Goal: Complete application form

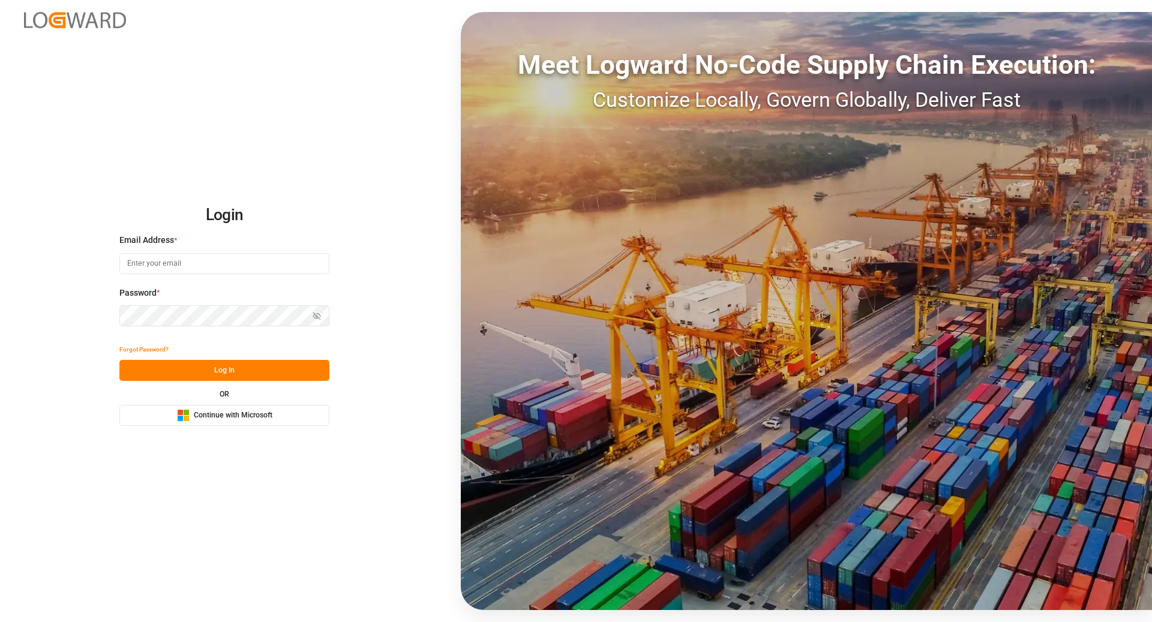
click at [304, 409] on button "Microsoft Logo Continue with Microsoft" at bounding box center [224, 415] width 210 height 21
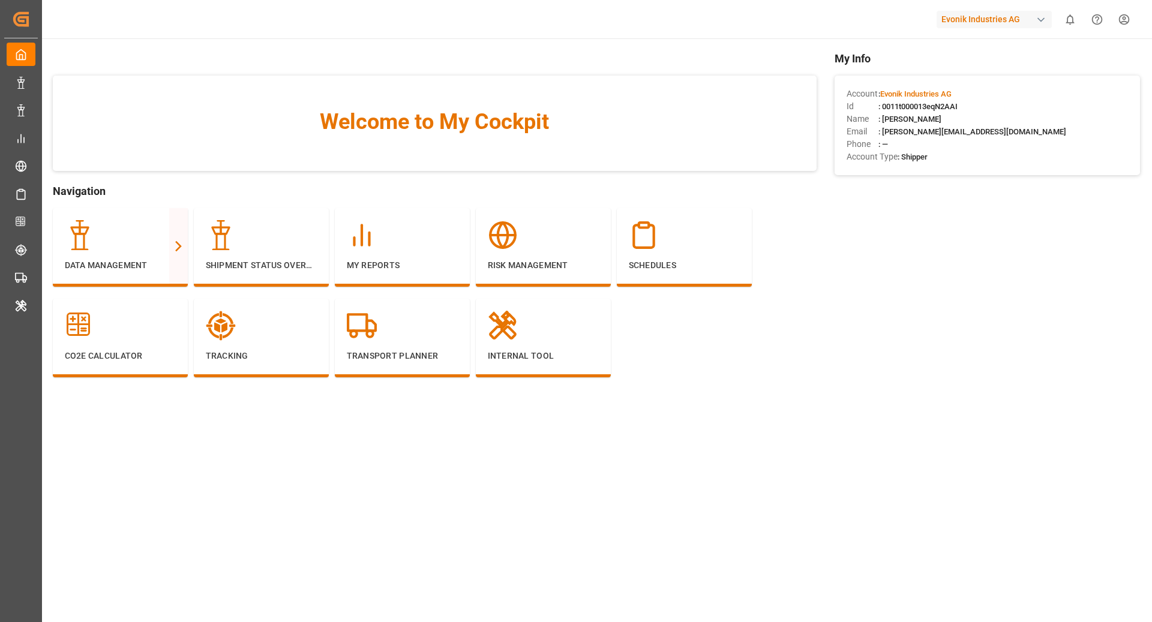
click at [975, 6] on div "Evonik Industries AG 0 Notifications Only show unread All Watching Mark all cat…" at bounding box center [593, 19] width 1119 height 38
click at [971, 16] on div "Evonik Industries AG" at bounding box center [994, 19] width 115 height 17
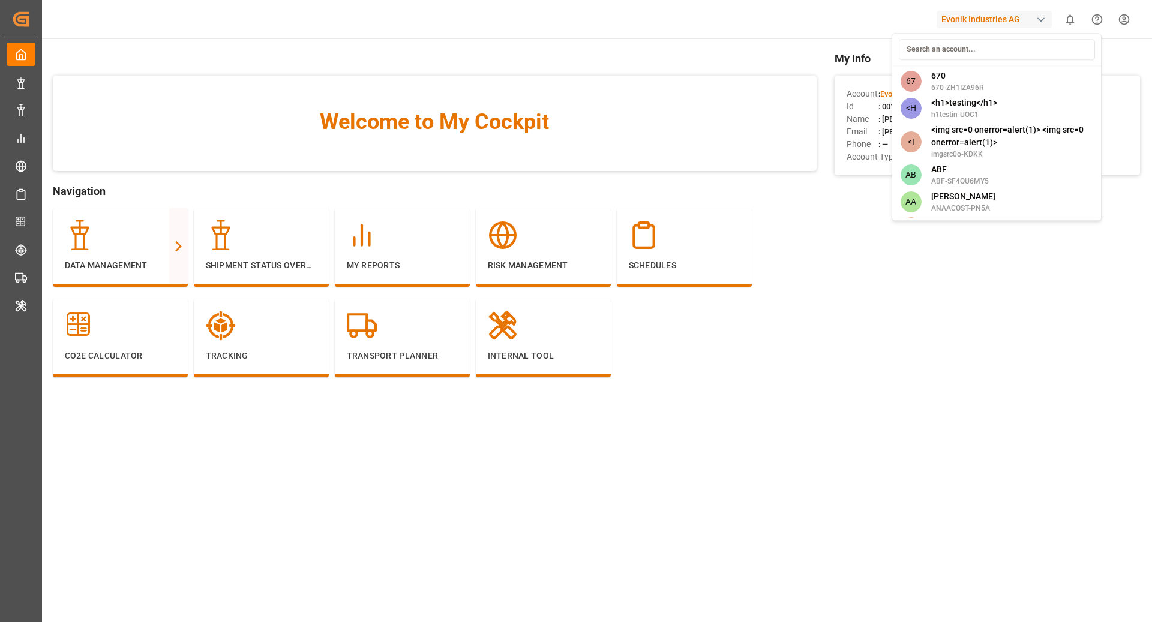
type input "d"
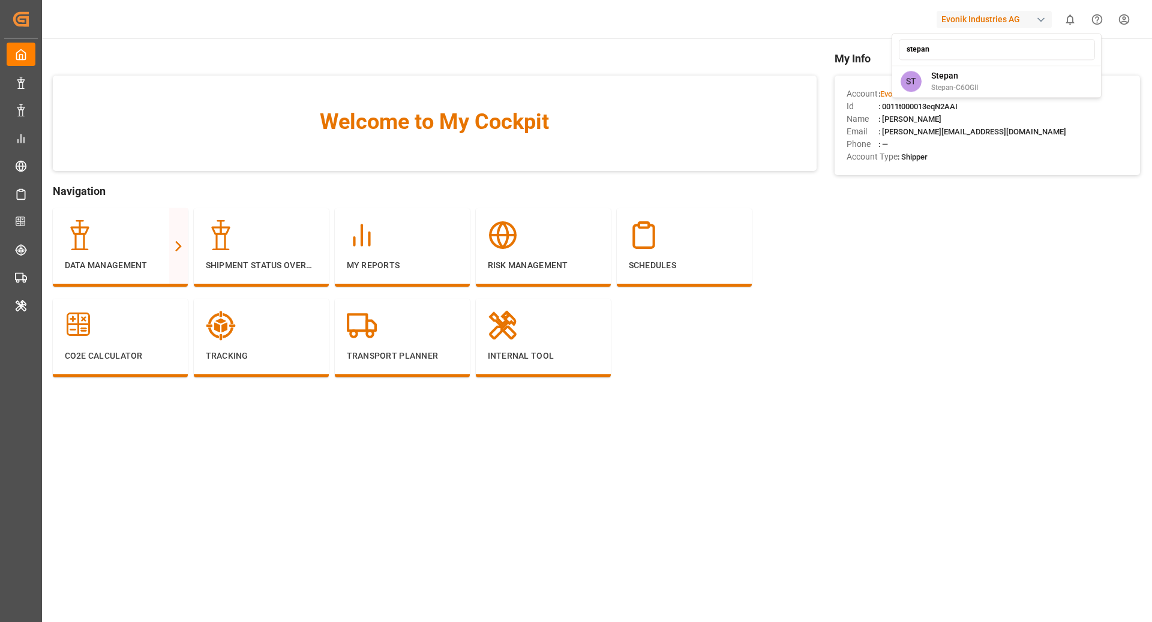
type input "stepan"
drag, startPoint x: 1006, startPoint y: 64, endPoint x: 1006, endPoint y: 71, distance: 7.8
click at [1006, 64] on div "stepan ST [PERSON_NAME]-C6OGII" at bounding box center [997, 65] width 210 height 65
click at [1000, 76] on div "ST Stepan Stepan-C6OGII" at bounding box center [997, 81] width 205 height 27
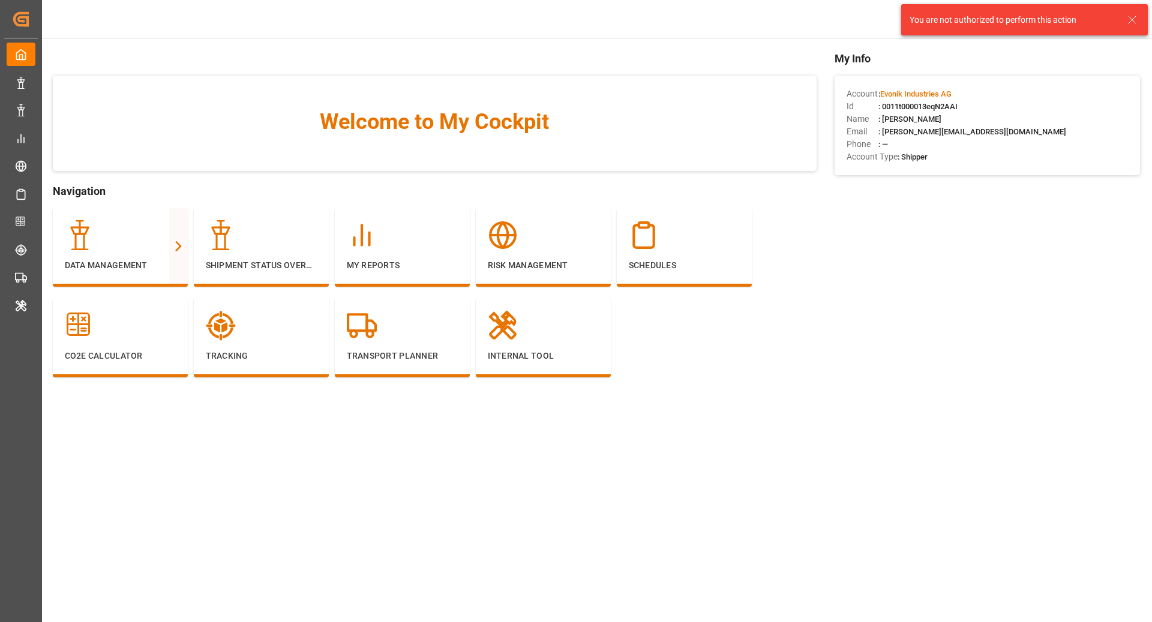
click at [1138, 20] on icon at bounding box center [1132, 20] width 14 height 14
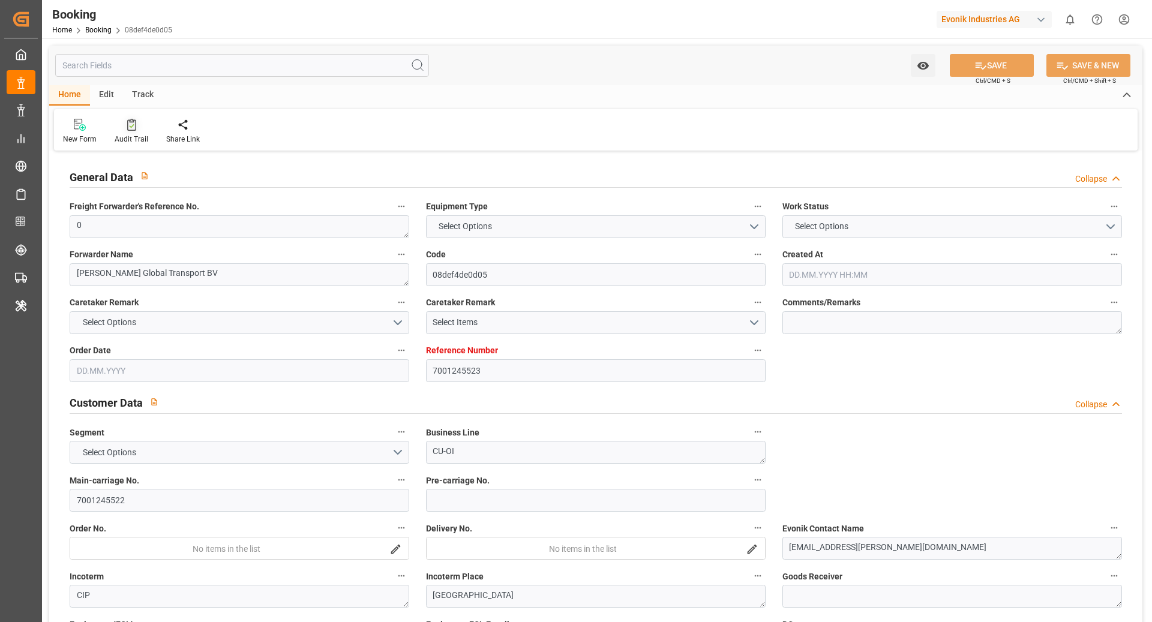
type input "7001245523"
type input "9253727"
type input "Hapag [PERSON_NAME]"
type input "Hapag [PERSON_NAME] Aktiengesellschaft"
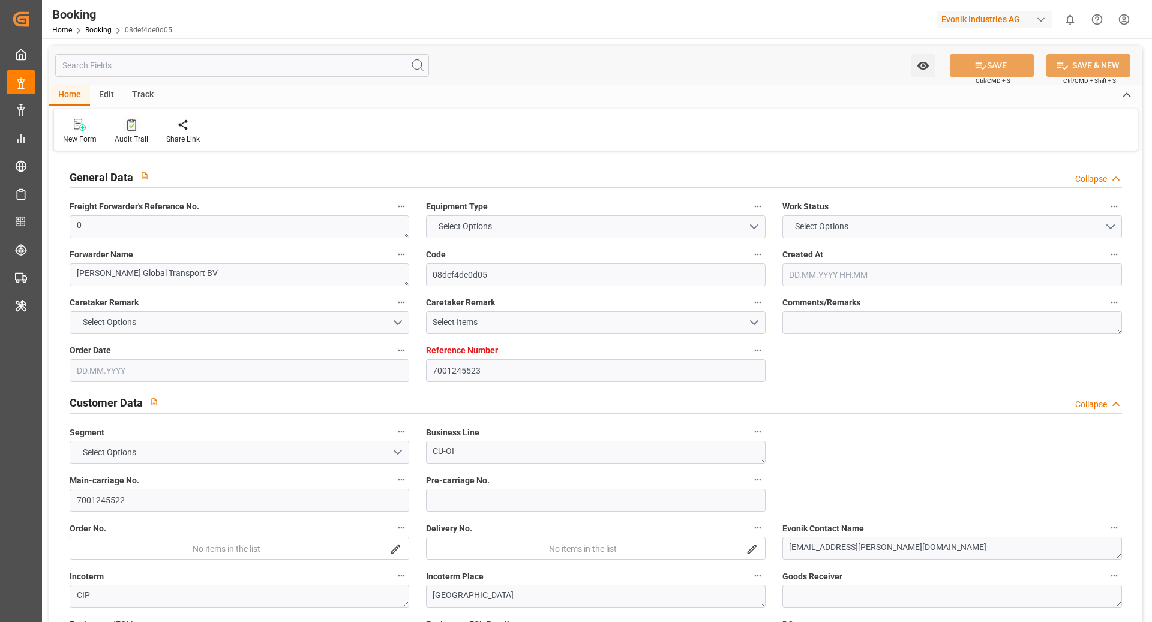
type input "BEANR"
type input "CAMTR"
type input "CATOR"
type input "0"
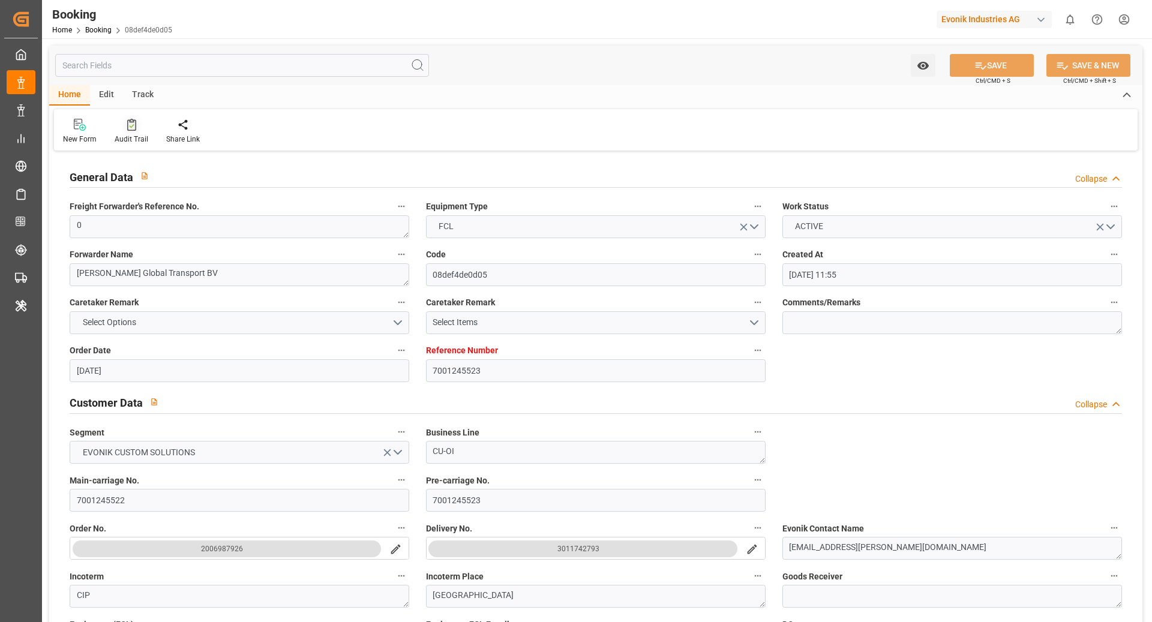
type input "[DATE] 11:55"
type input "[DATE]"
type input "[DATE] 00:00"
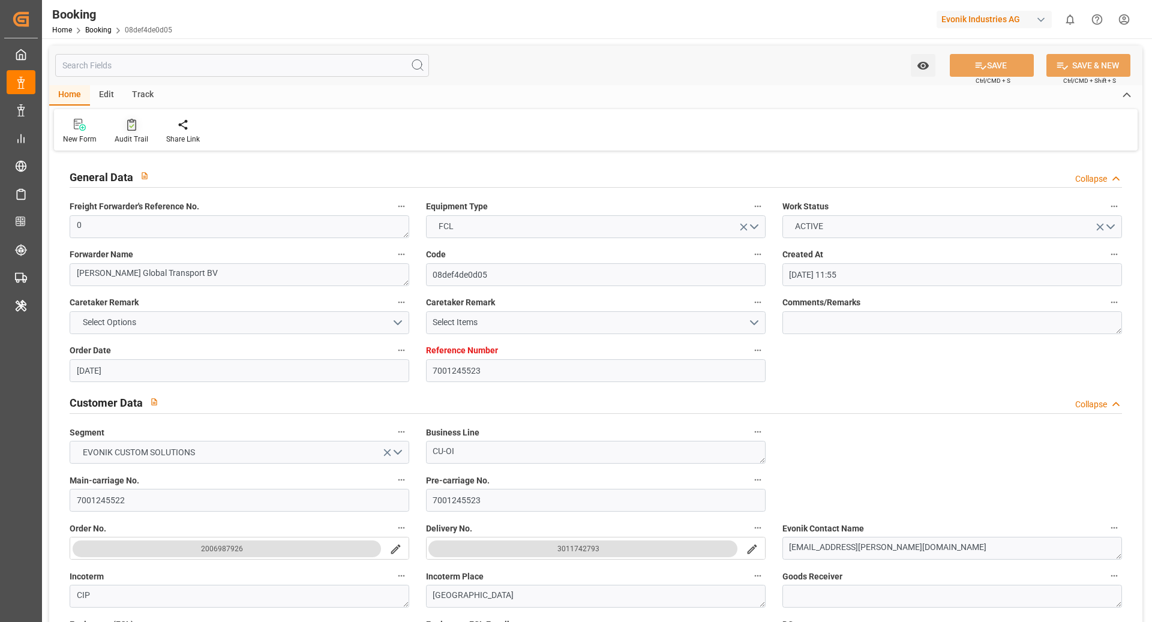
type input "[DATE] 00:00"
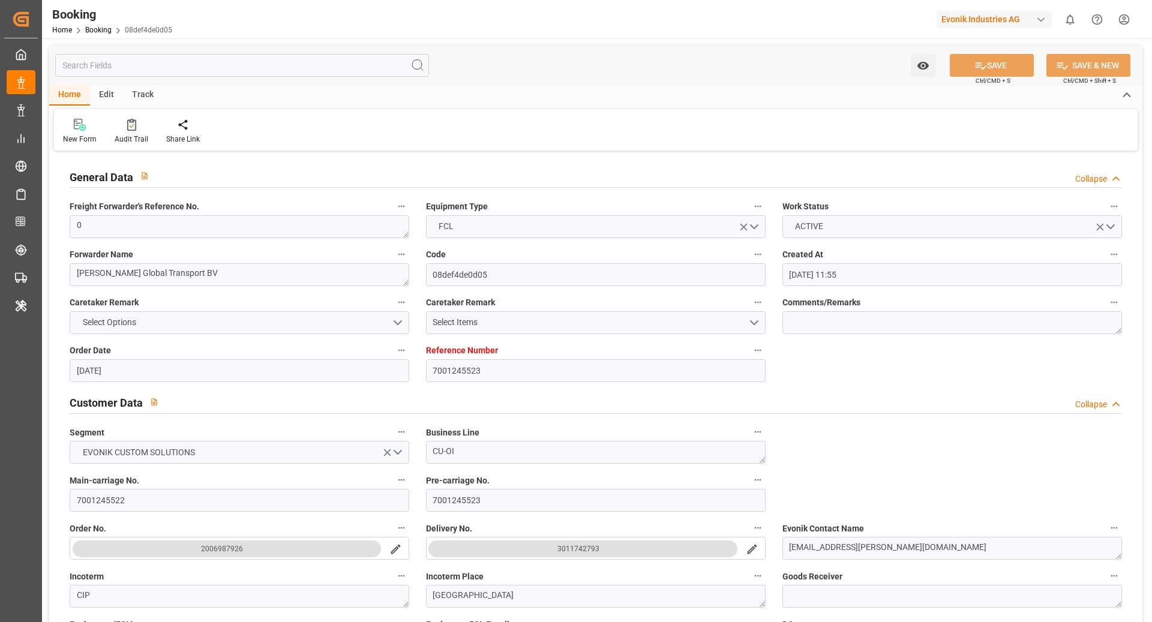
type input "[DATE] 00:00"
type input "[DATE]"
type input "[DATE] 06:52"
click at [132, 124] on icon at bounding box center [131, 126] width 5 height 4
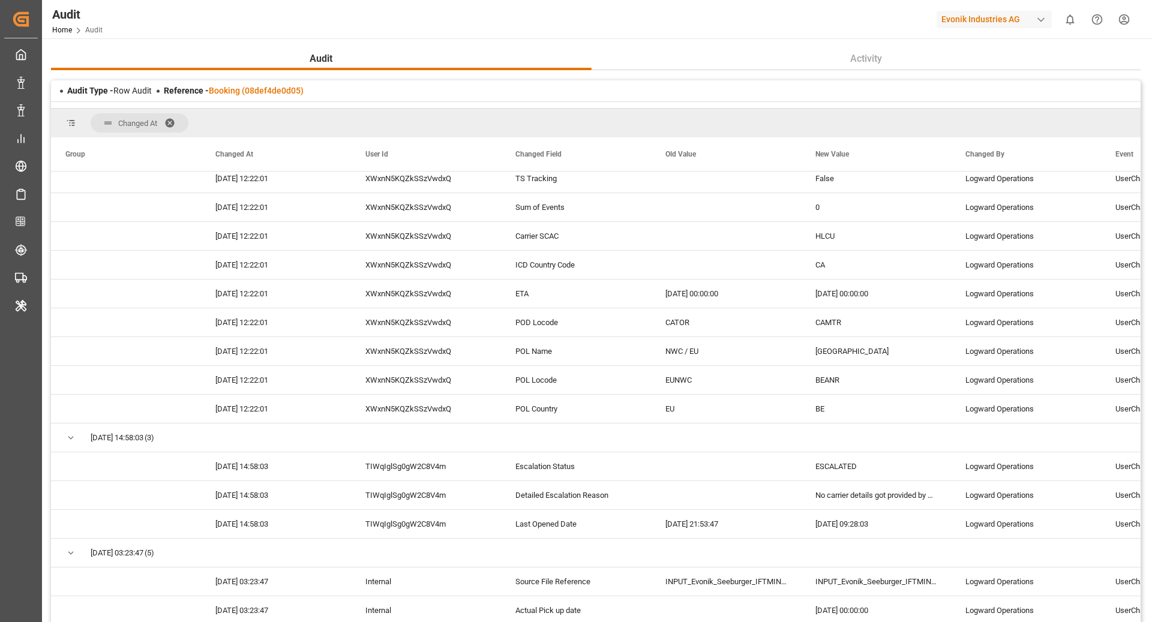
scroll to position [324, 0]
click at [973, 18] on div "Evonik Industries AG" at bounding box center [994, 19] width 115 height 17
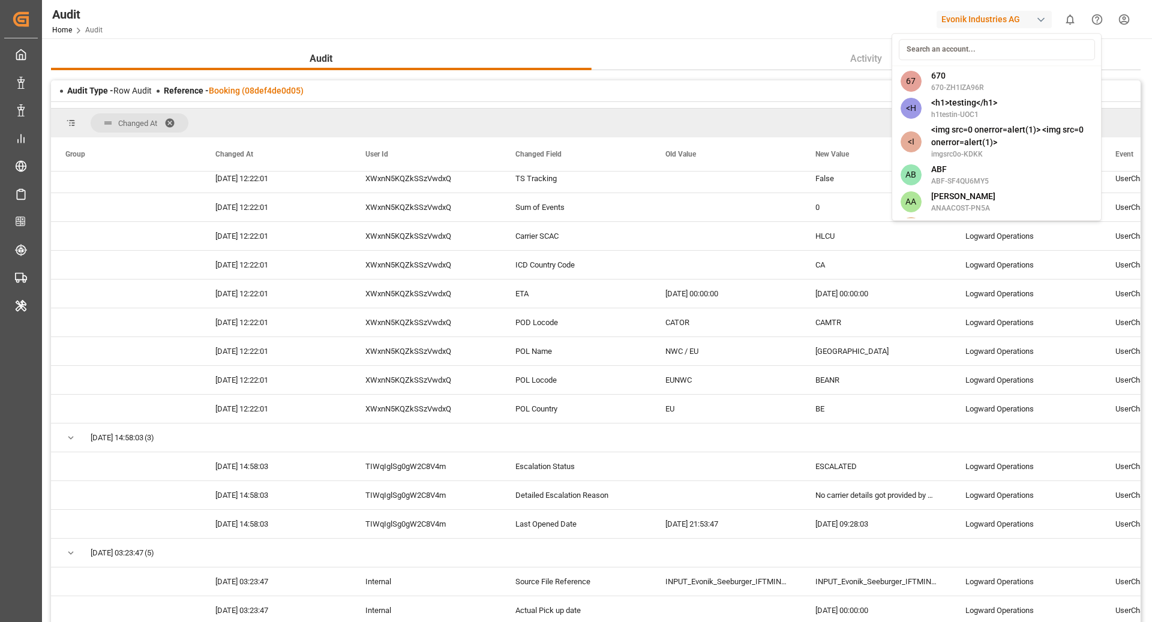
click at [921, 49] on input at bounding box center [997, 49] width 196 height 21
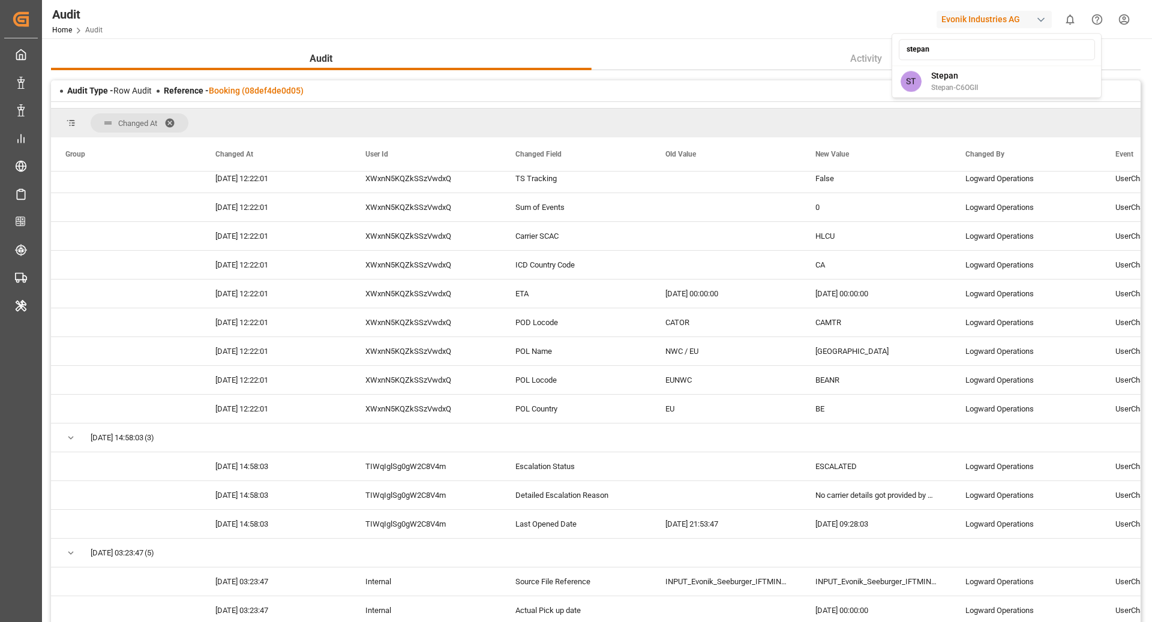
type input "stepan"
click at [966, 95] on div "stepan ST [PERSON_NAME]-C6OGII" at bounding box center [997, 65] width 210 height 65
click at [966, 83] on span "Stepan-C6OGII" at bounding box center [954, 87] width 47 height 11
